Goal: Book appointment/travel/reservation

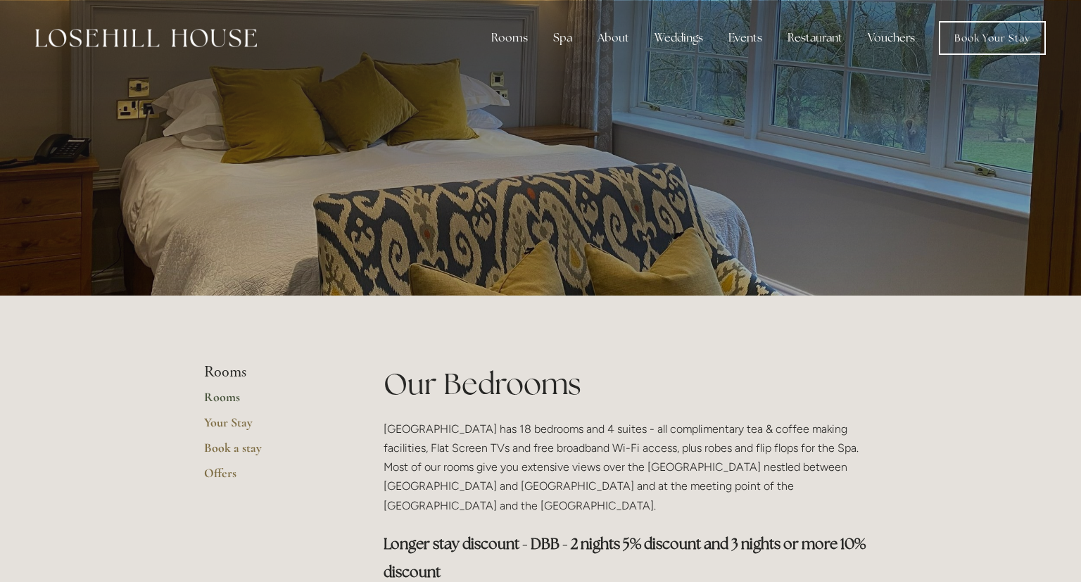
scroll to position [18, 0]
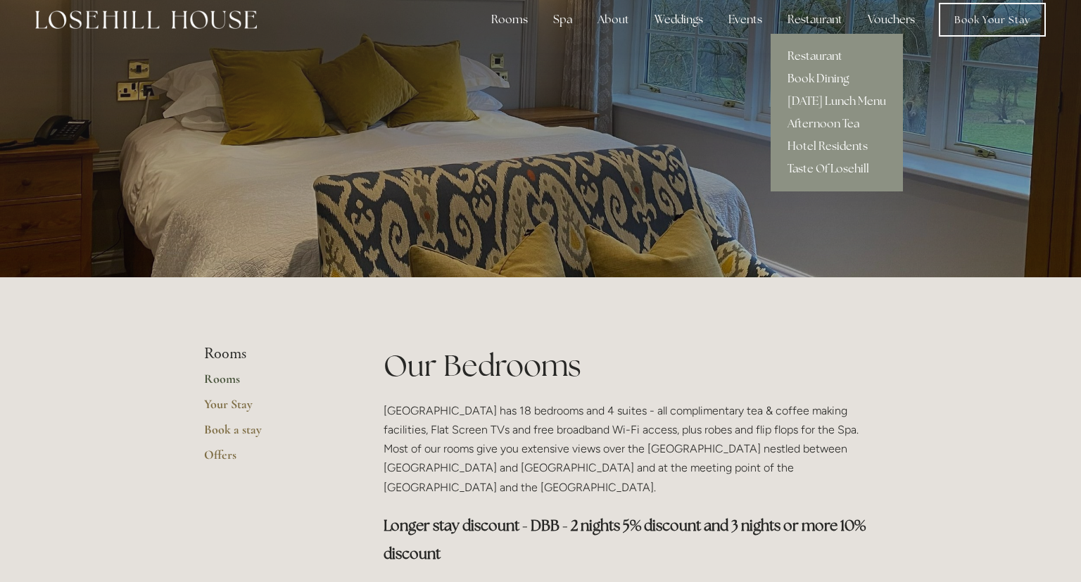
click at [803, 79] on link "Book Dining" at bounding box center [836, 79] width 132 height 23
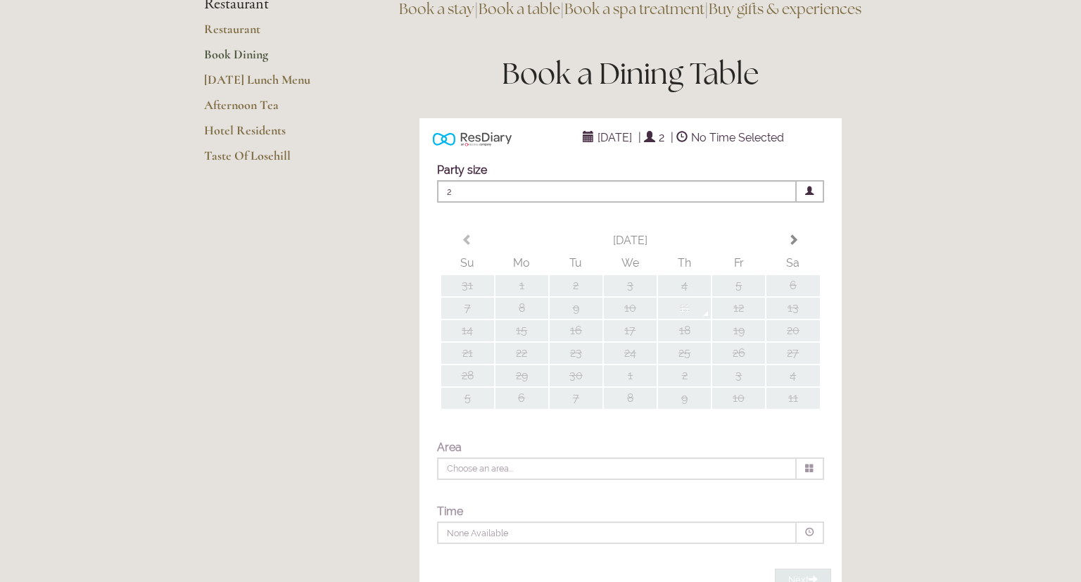
type input "Any Area"
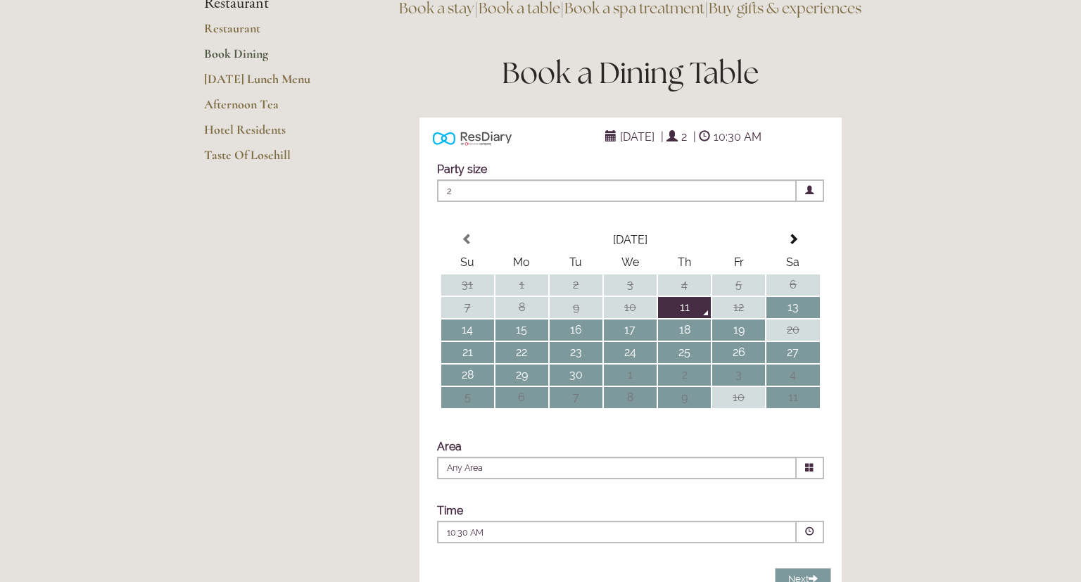
scroll to position [151, 0]
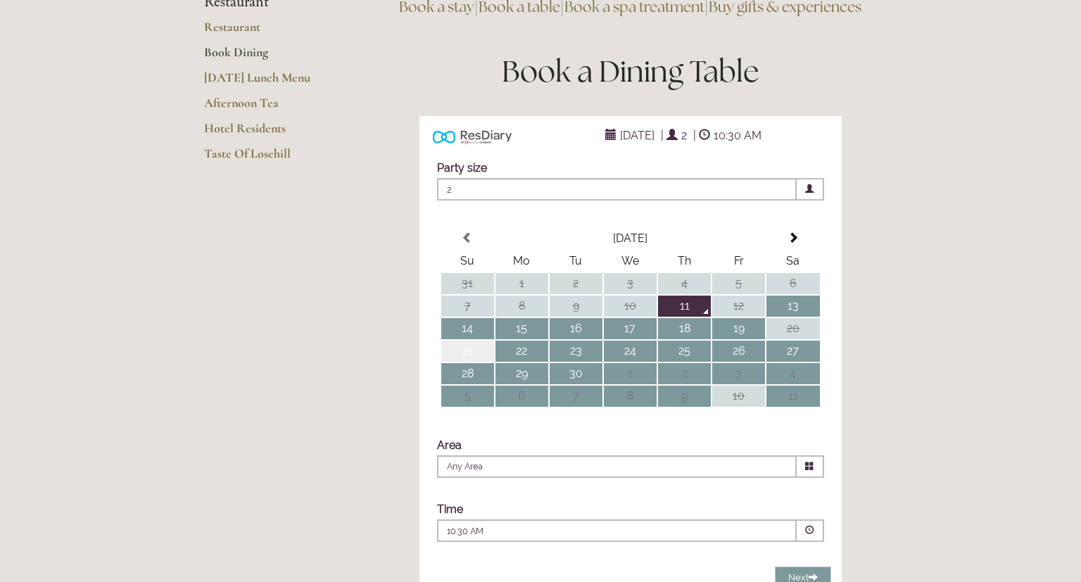
click at [465, 362] on td "21" at bounding box center [467, 351] width 53 height 21
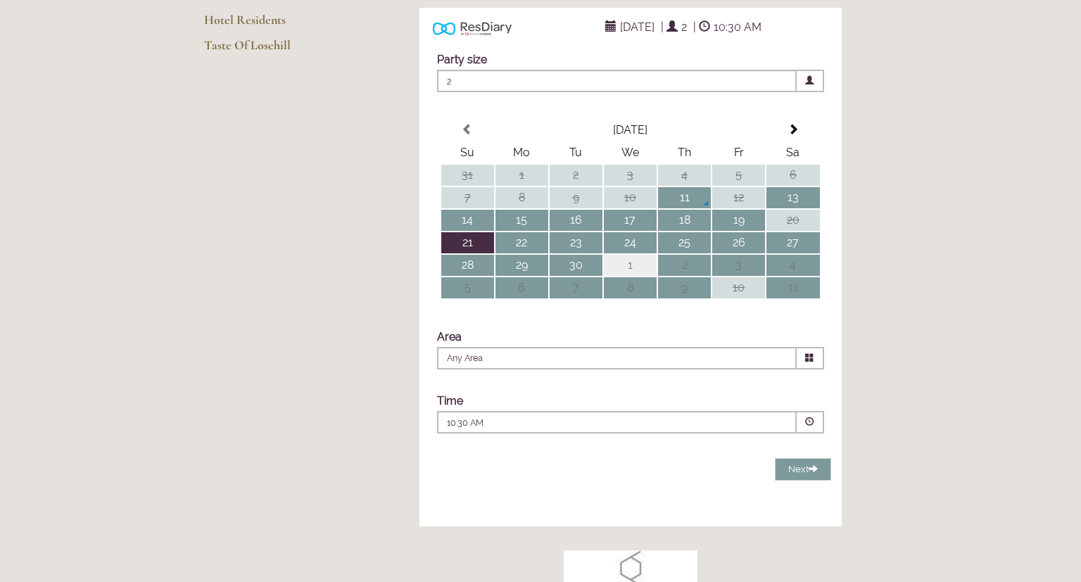
scroll to position [264, 0]
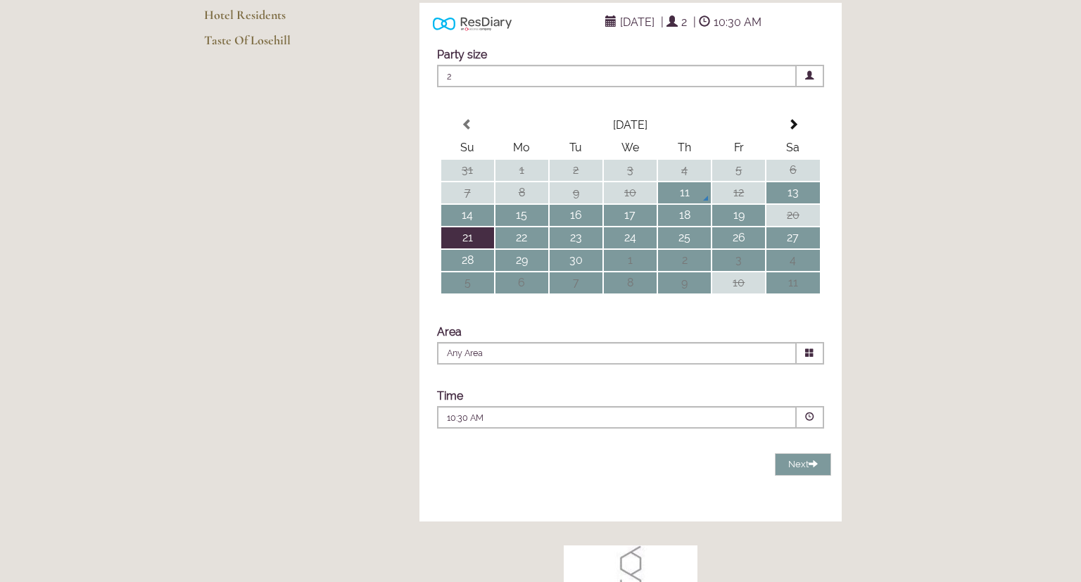
click at [808, 421] on span at bounding box center [809, 416] width 9 height 9
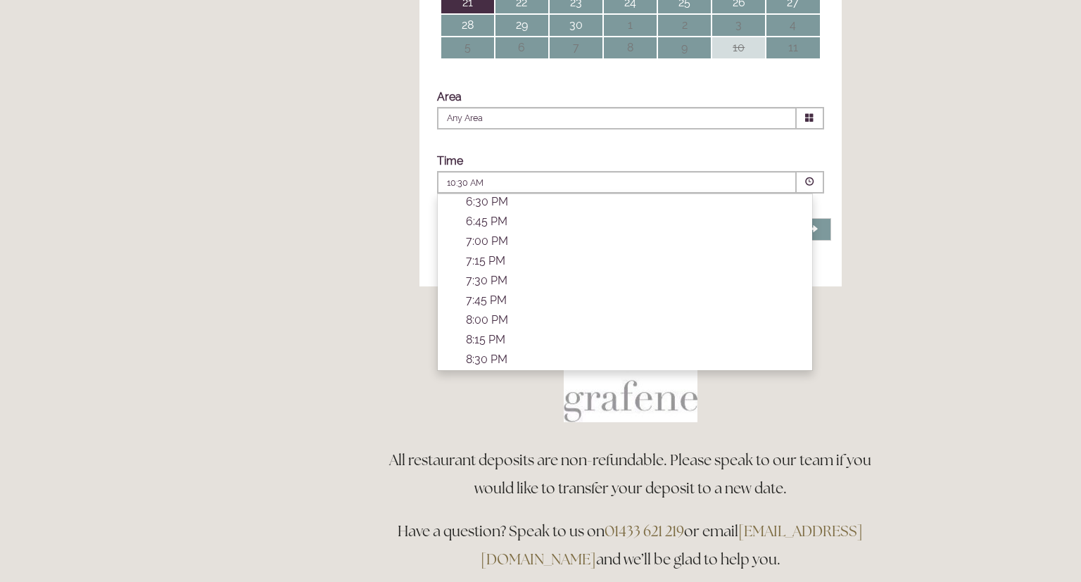
scroll to position [500, 0]
click at [492, 305] on p "7:45 PM" at bounding box center [632, 298] width 332 height 13
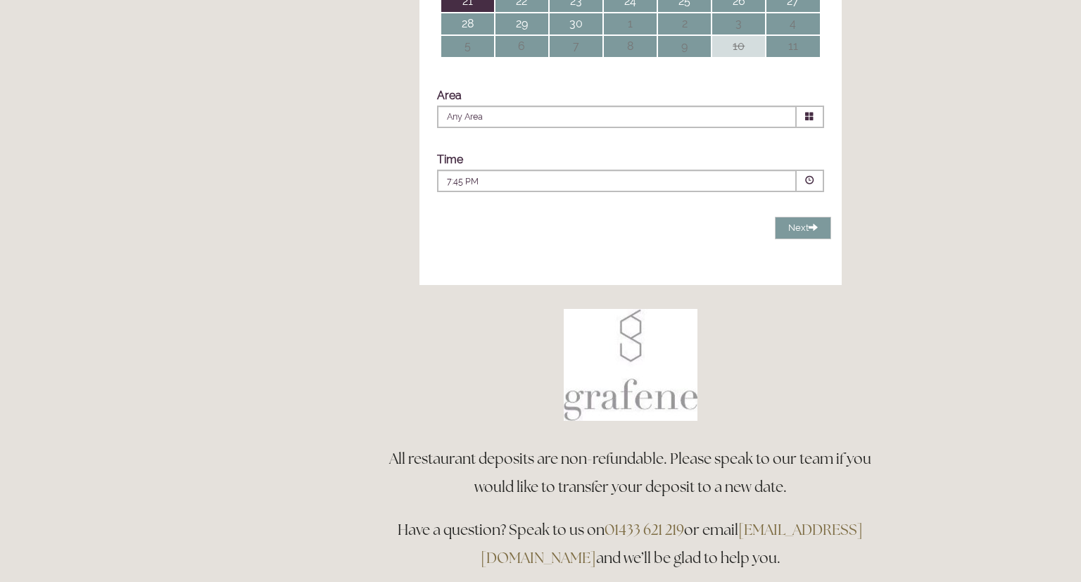
click at [492, 298] on div "ResDiary Widget [DATE] | 2 | 7:45 PM Choose a Venue" at bounding box center [629, 25] width 517 height 543
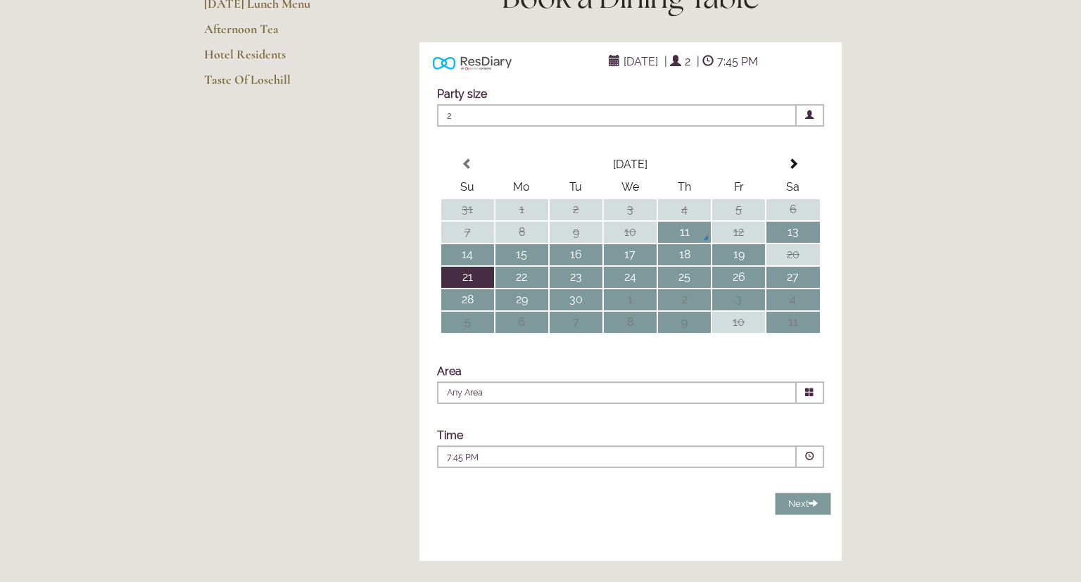
scroll to position [223, 0]
click at [333, 314] on main "Restaurant Restaurant Book Dining [DATE] Lunch Menu Afternoon Tea Hotel Residen…" at bounding box center [541, 391] width 718 height 1076
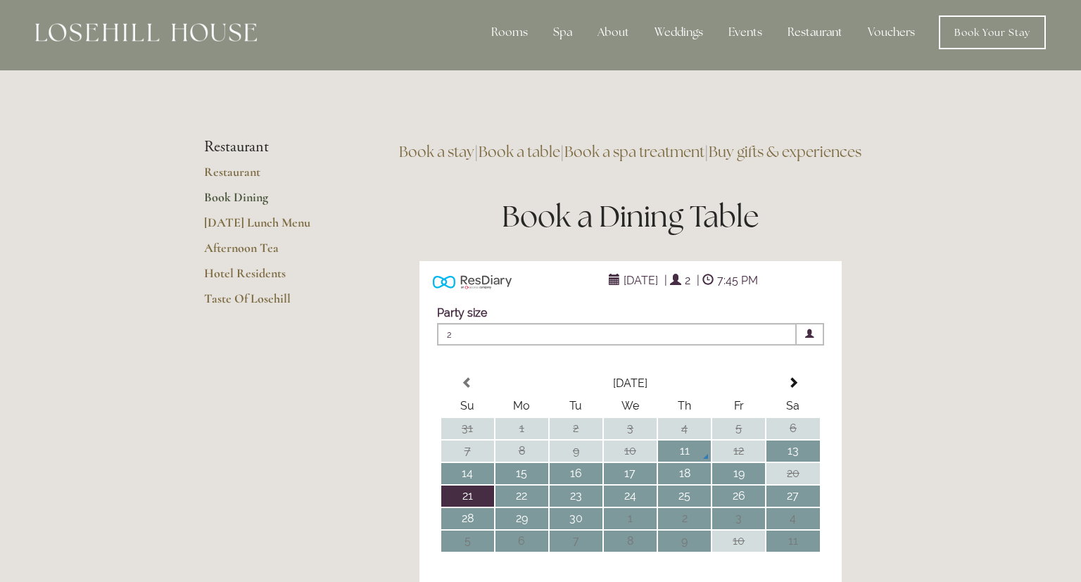
scroll to position [0, 0]
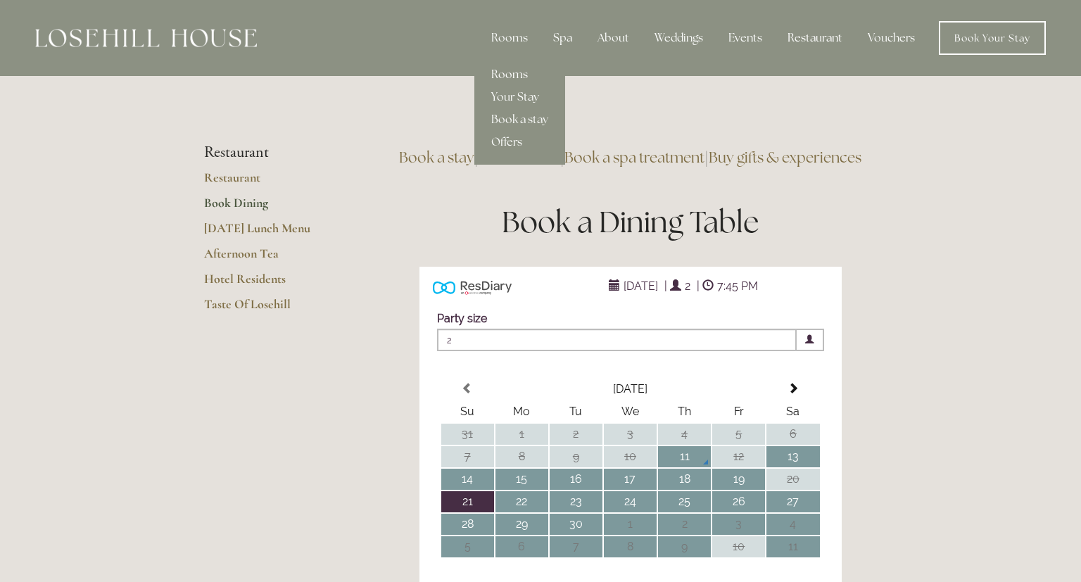
click at [505, 71] on link "Rooms" at bounding box center [519, 74] width 91 height 23
click at [511, 113] on link "Book a stay" at bounding box center [519, 119] width 91 height 23
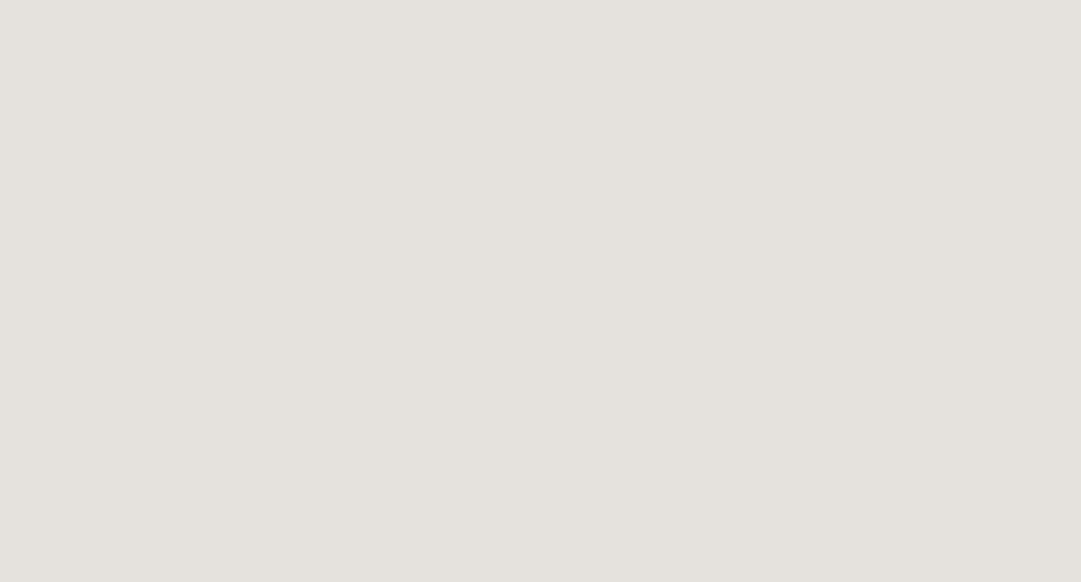
scroll to position [345, 0]
